Goal: Information Seeking & Learning: Learn about a topic

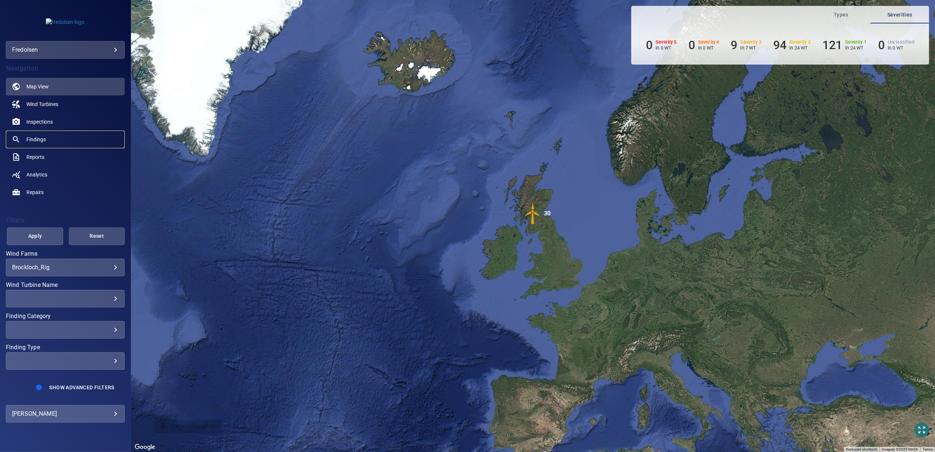
click at [32, 138] on span "Findings" at bounding box center [35, 139] width 19 height 7
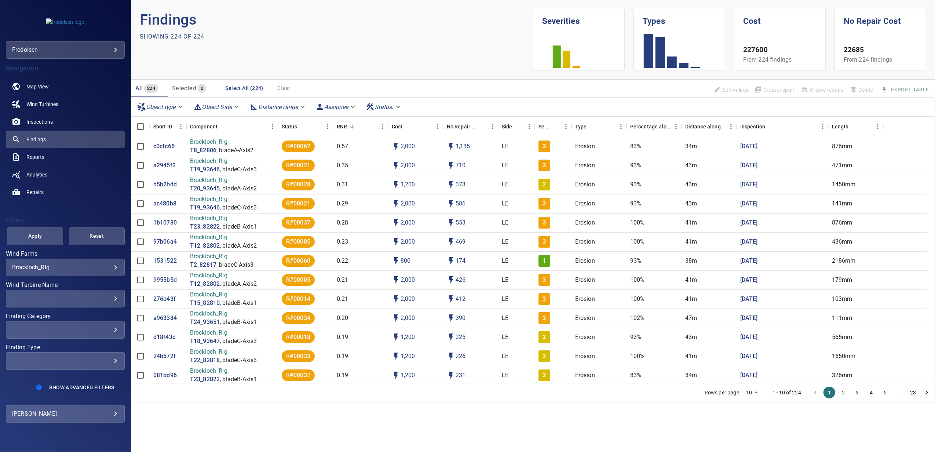
click at [26, 267] on body "**********" at bounding box center [467, 226] width 935 height 452
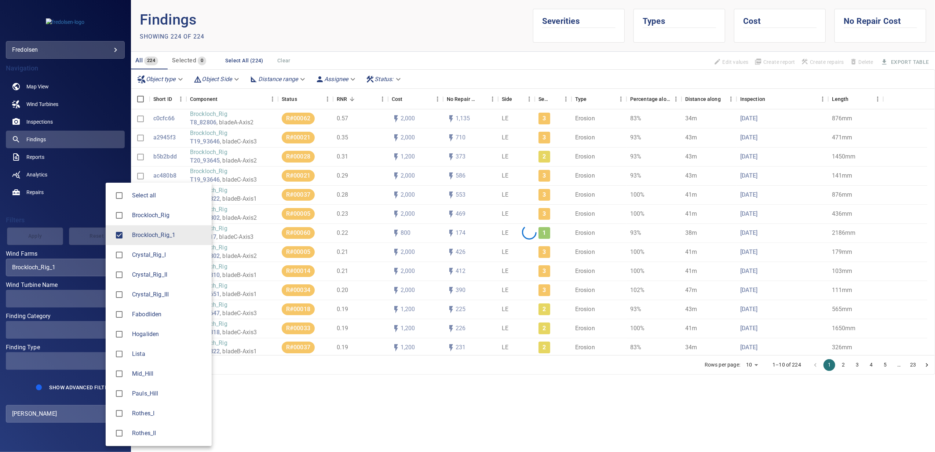
type input "**********"
click at [50, 218] on div at bounding box center [467, 226] width 935 height 452
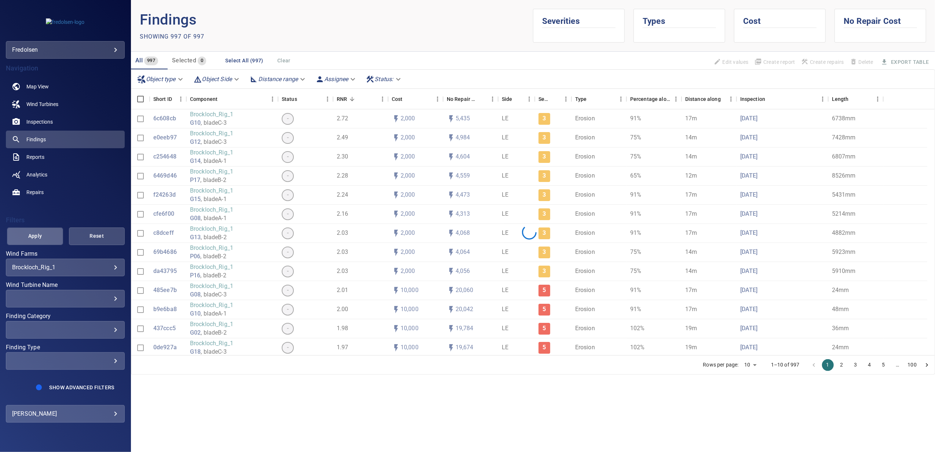
click at [34, 235] on span "Apply" at bounding box center [34, 235] width 37 height 9
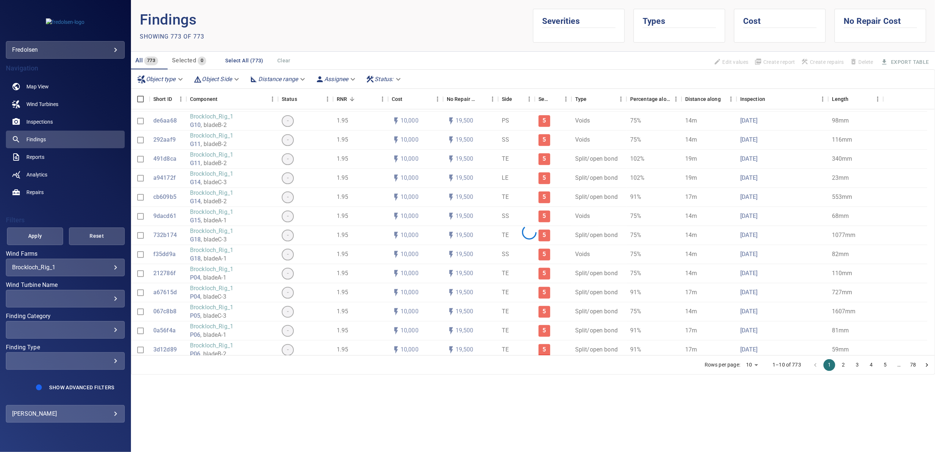
scroll to position [342, 0]
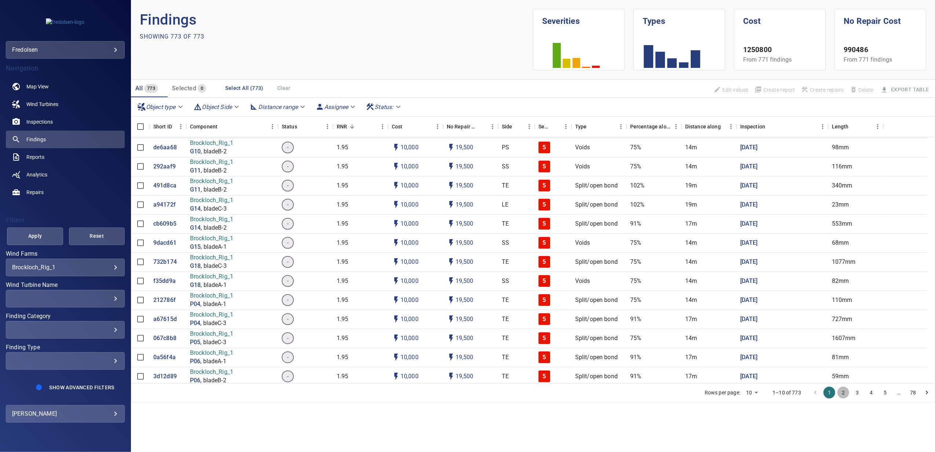
click at [844, 393] on button "2" at bounding box center [843, 393] width 12 height 12
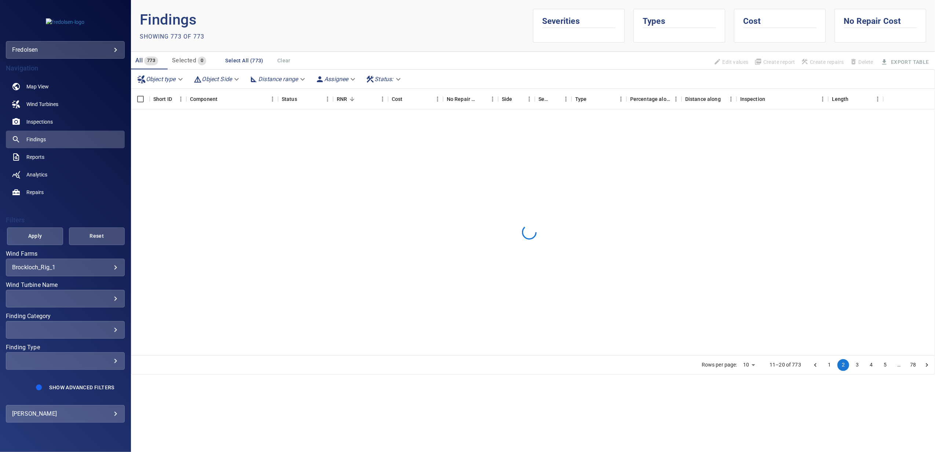
scroll to position [0, 0]
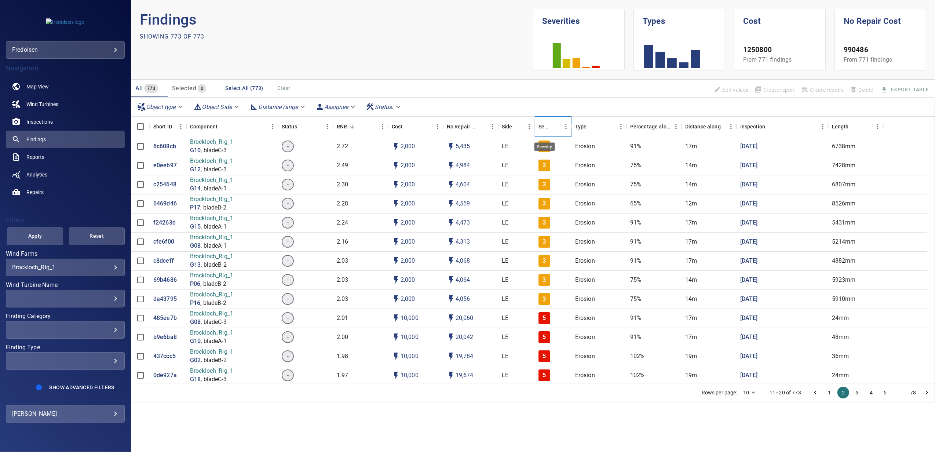
click at [540, 126] on div "Severity" at bounding box center [544, 126] width 12 height 21
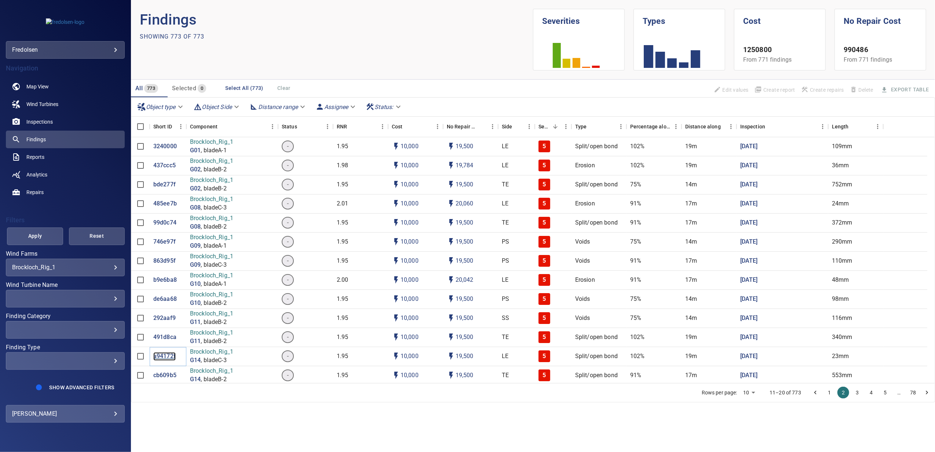
click at [164, 360] on p "a94172f" at bounding box center [164, 356] width 22 height 8
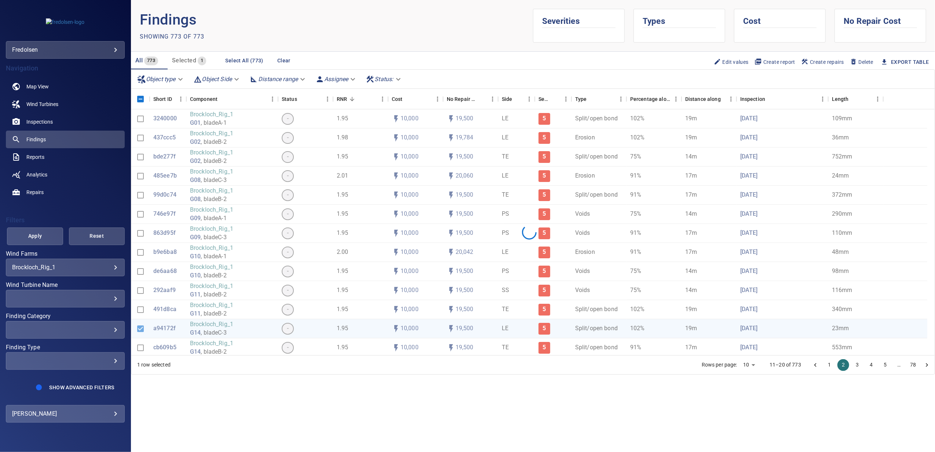
click at [165, 345] on div at bounding box center [529, 231] width 796 height 245
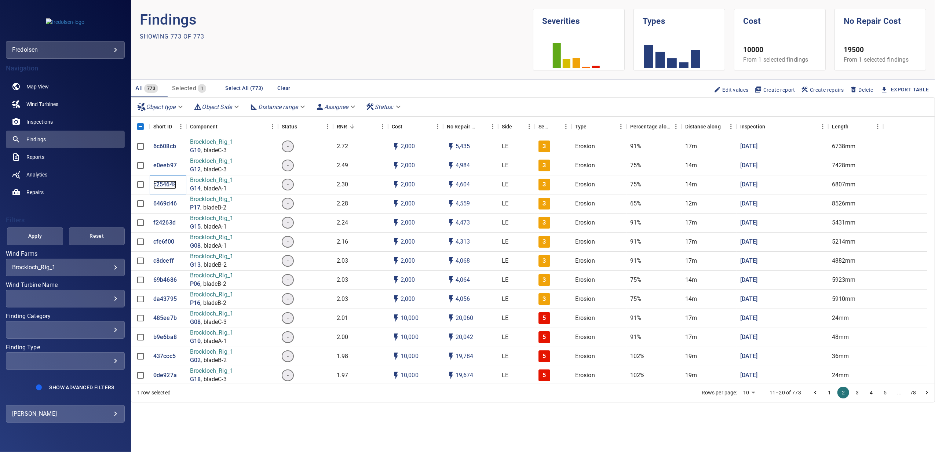
click at [166, 184] on p "c254648" at bounding box center [164, 184] width 23 height 8
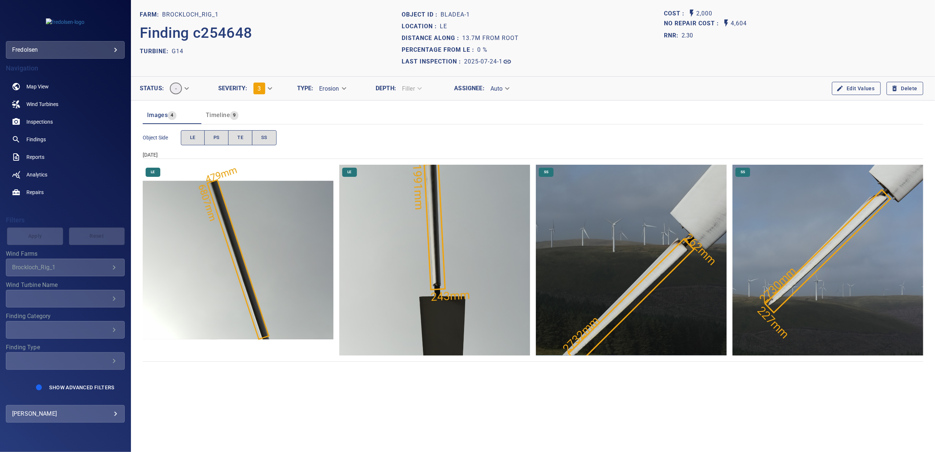
click at [633, 267] on img "Brockloch_Rig_1/G14/2025-07-24-1/2025-07-24-1/image54wp60.jpg" at bounding box center [631, 260] width 191 height 191
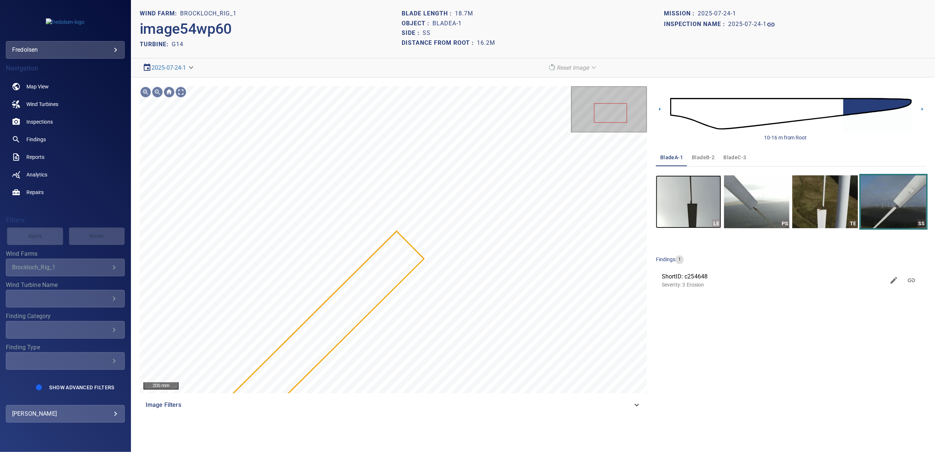
click at [698, 209] on img "button" at bounding box center [688, 201] width 65 height 53
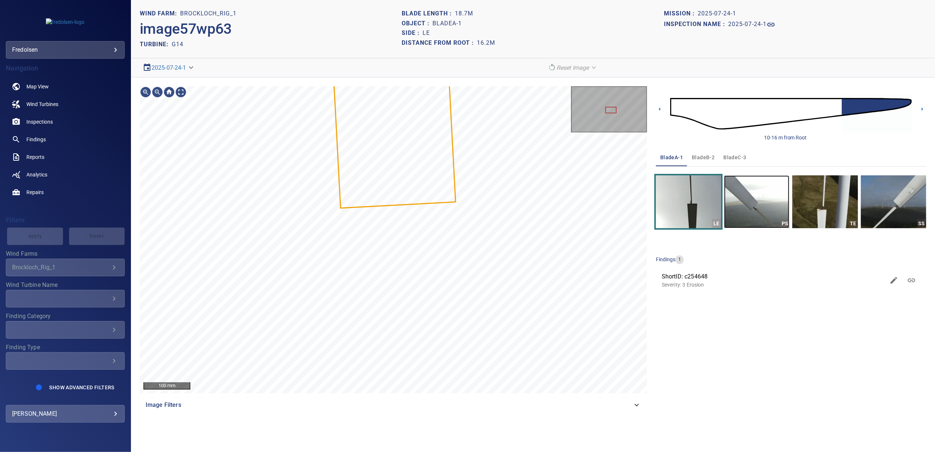
click at [753, 208] on img "button" at bounding box center [756, 201] width 65 height 53
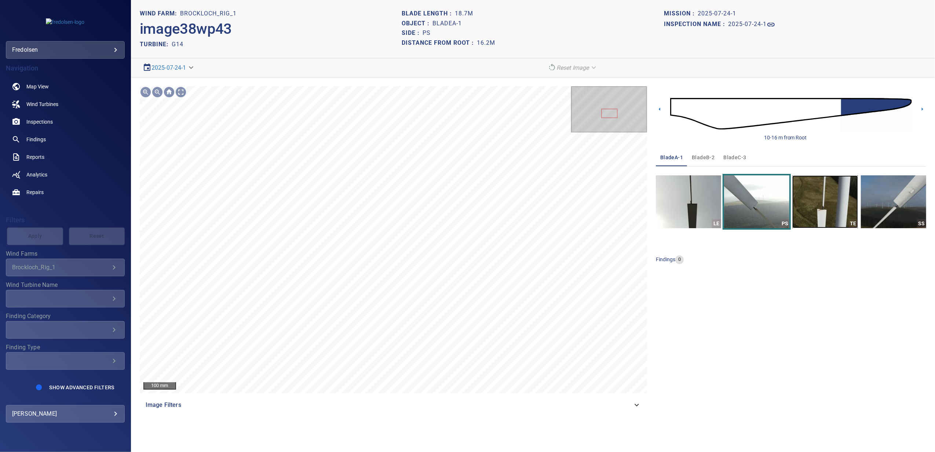
click at [805, 202] on img "button" at bounding box center [824, 201] width 65 height 53
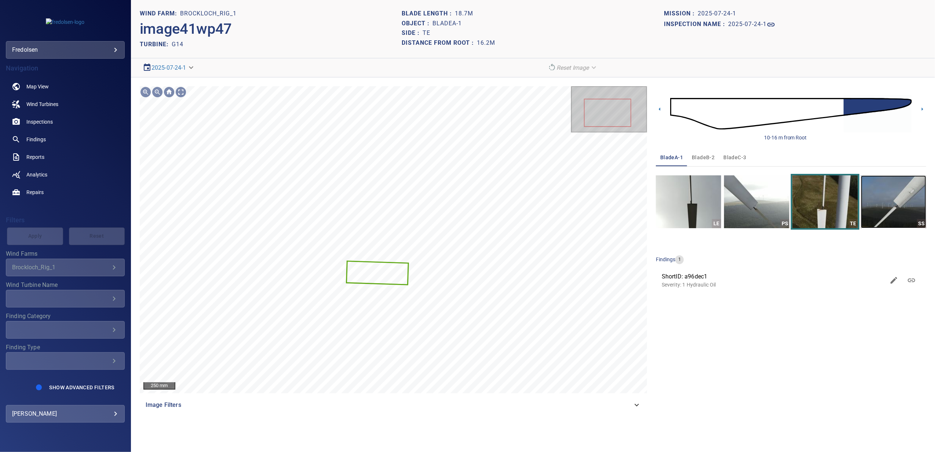
click at [888, 200] on img "button" at bounding box center [893, 201] width 65 height 53
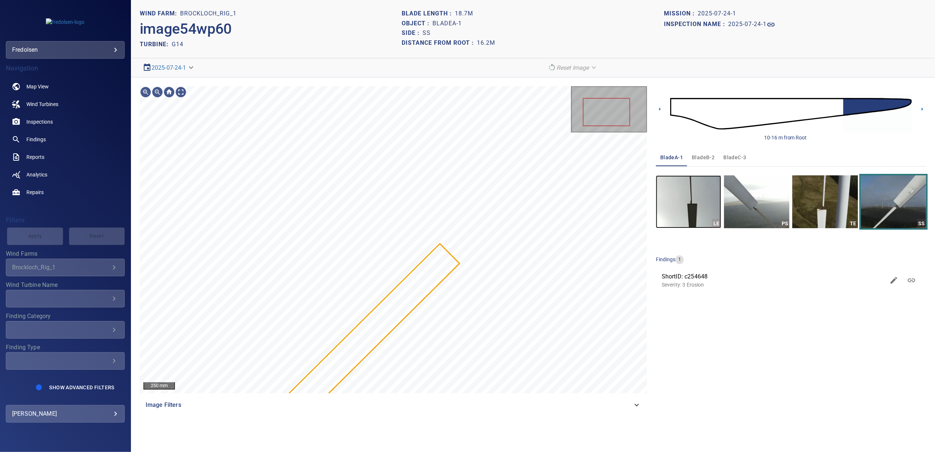
click at [682, 197] on img "button" at bounding box center [688, 201] width 65 height 53
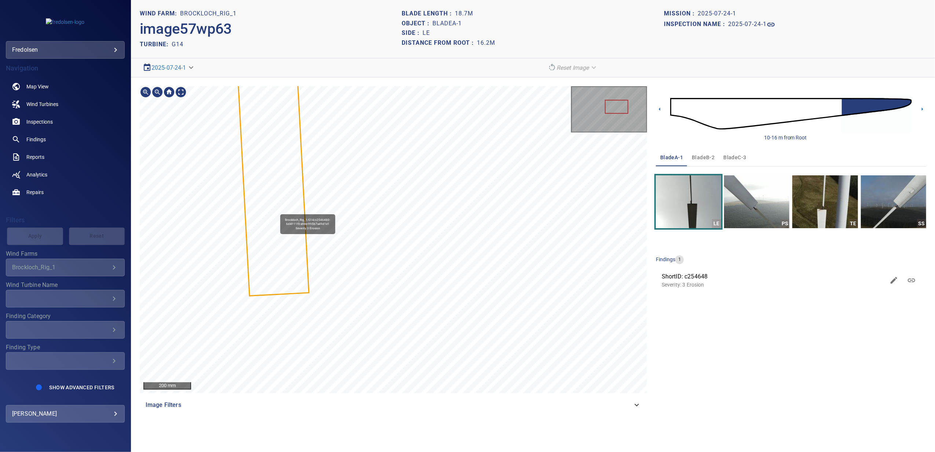
click at [388, 270] on div "Brockloch_Rig_1/G14/c2546480-6d4f-11f0-a98e-995b7a49d1e1 Severity 3 Erosion" at bounding box center [393, 239] width 507 height 307
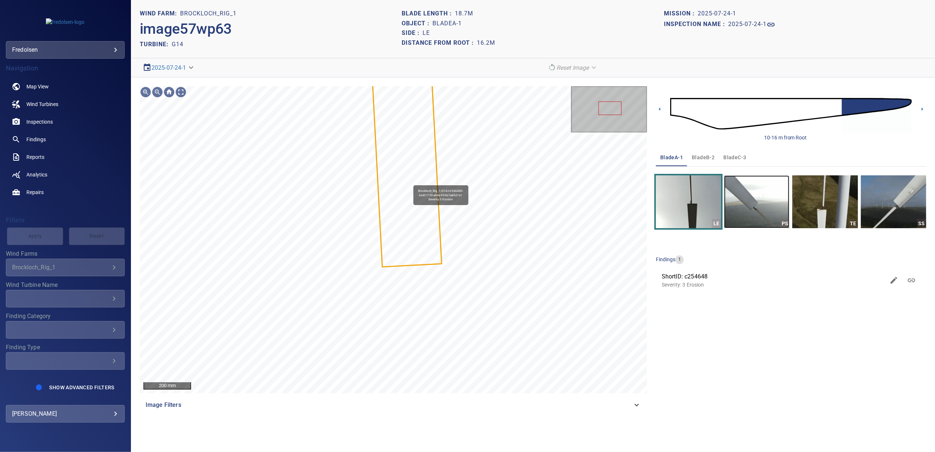
click at [762, 218] on img "button" at bounding box center [756, 201] width 65 height 53
